Goal: Task Accomplishment & Management: Complete application form

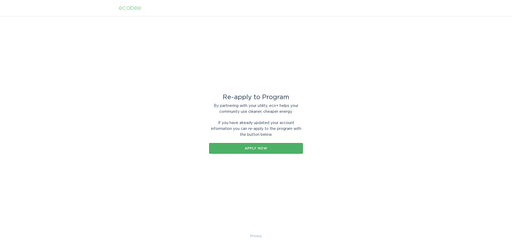
click at [257, 148] on div "Apply now" at bounding box center [256, 148] width 88 height 3
